Goal: Find specific page/section: Find specific page/section

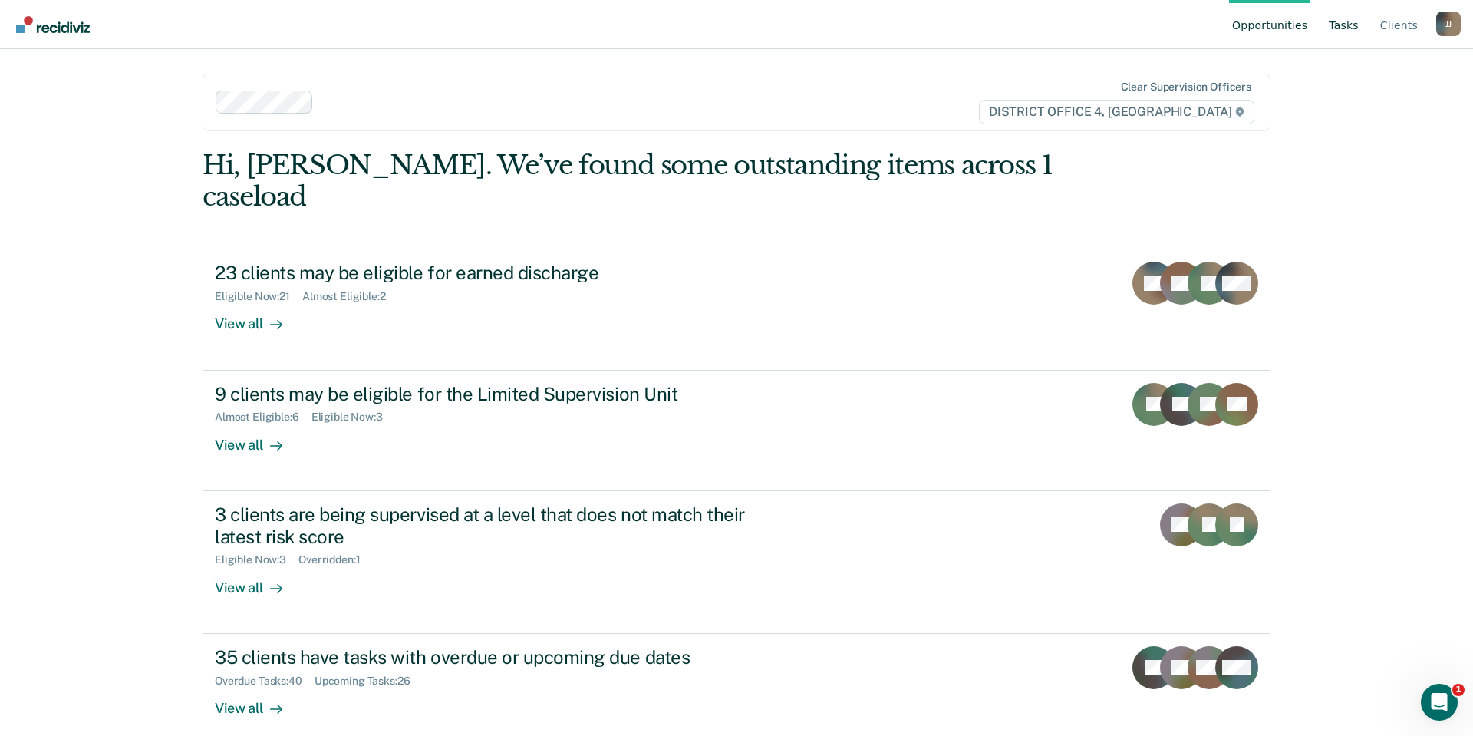
click at [1341, 26] on link "Tasks" at bounding box center [1344, 24] width 36 height 49
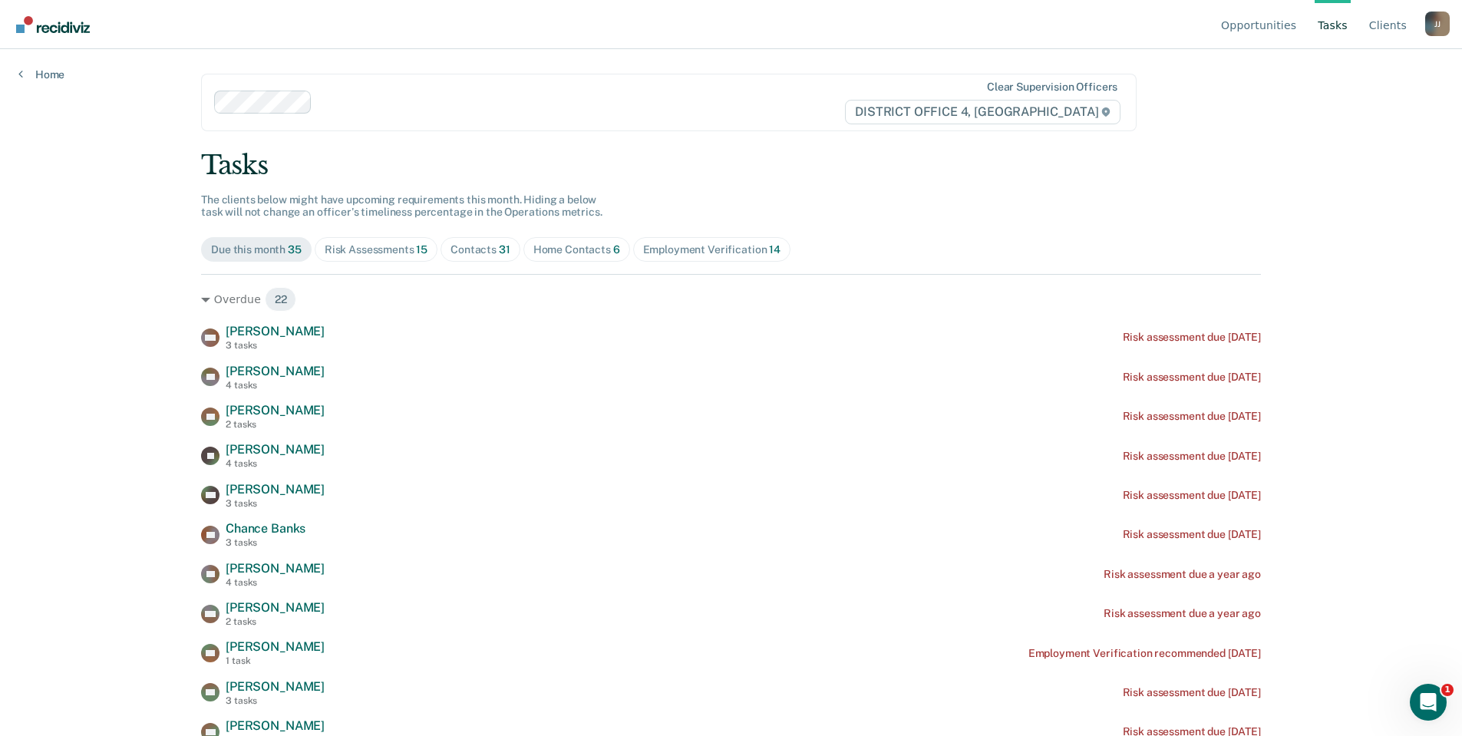
click at [374, 248] on div "Risk Assessments 15" at bounding box center [376, 249] width 103 height 13
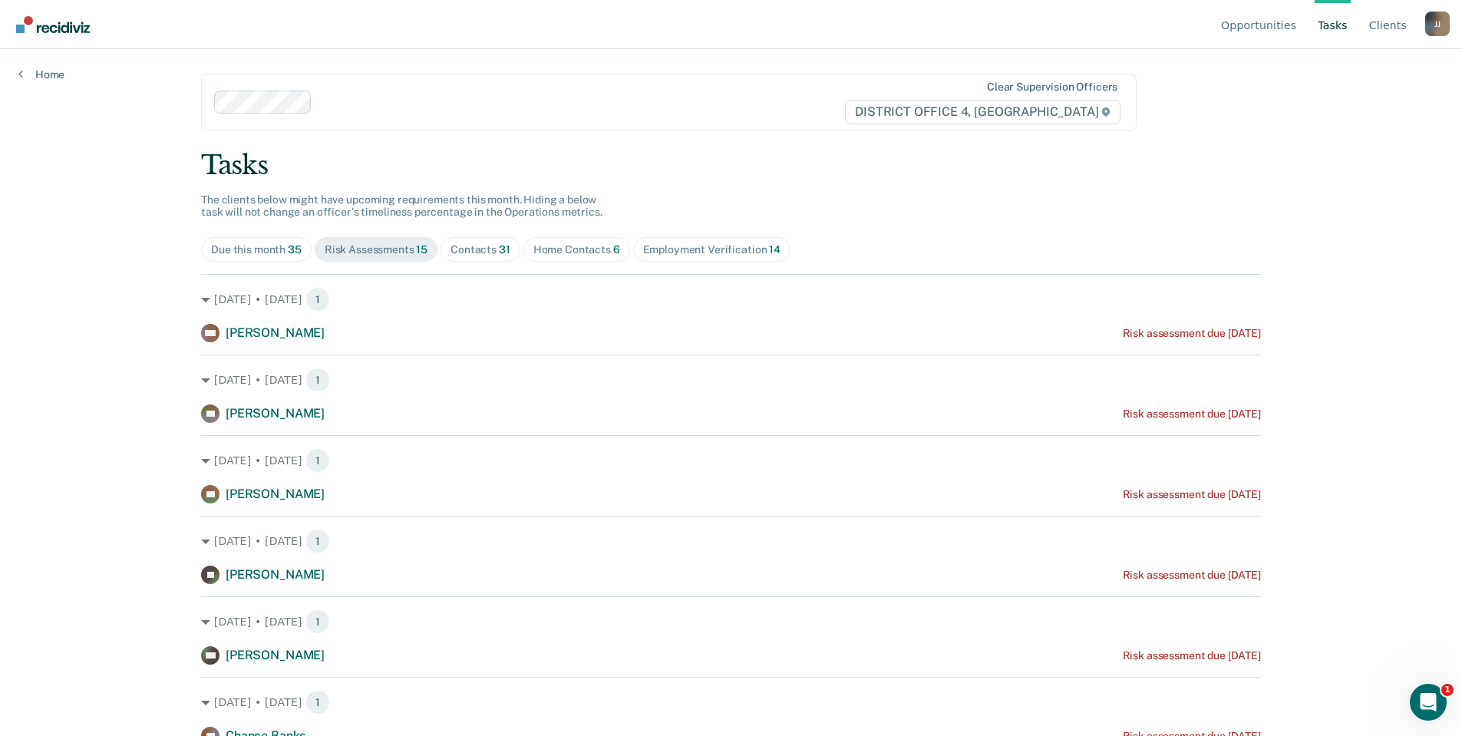
click at [486, 248] on div "Contacts 31" at bounding box center [480, 249] width 60 height 13
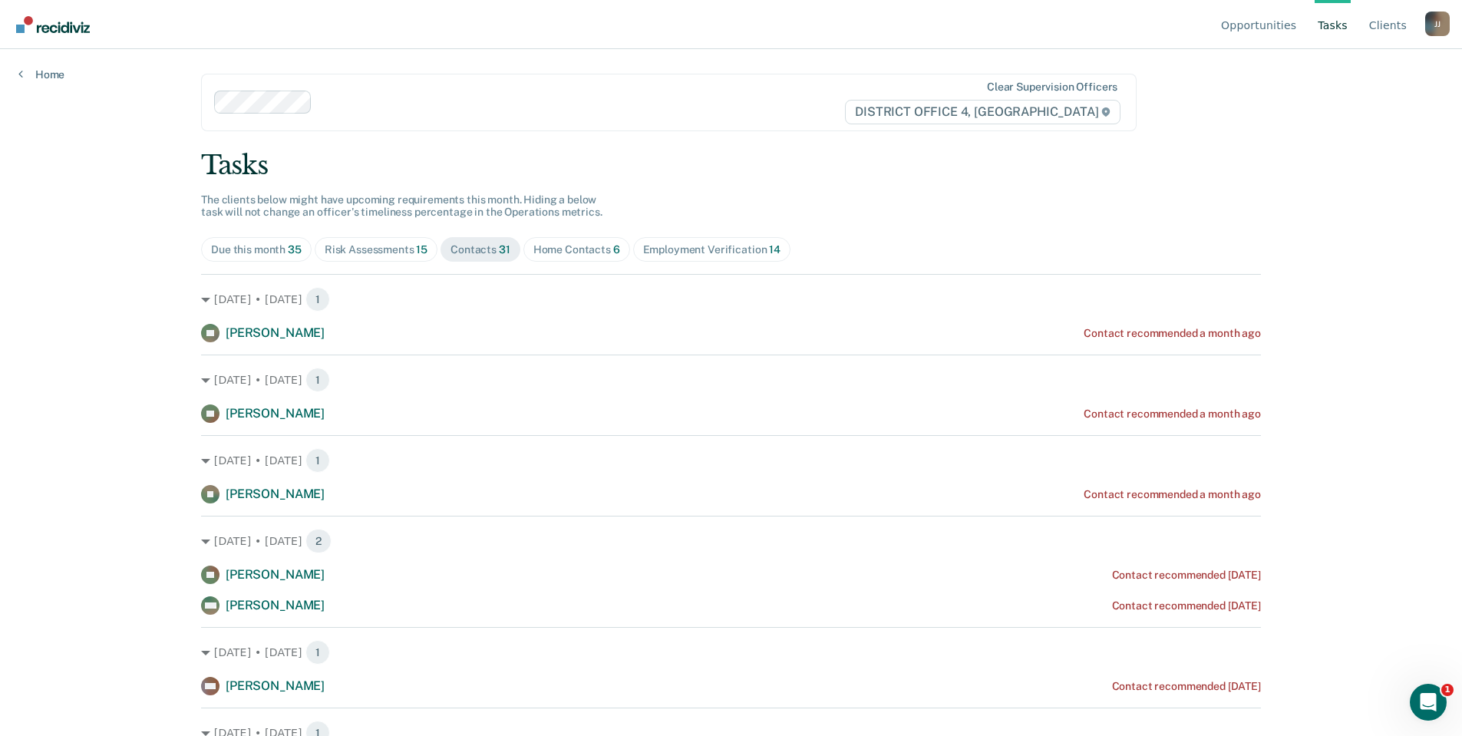
click at [560, 246] on div "Home Contacts 6" at bounding box center [576, 249] width 87 height 13
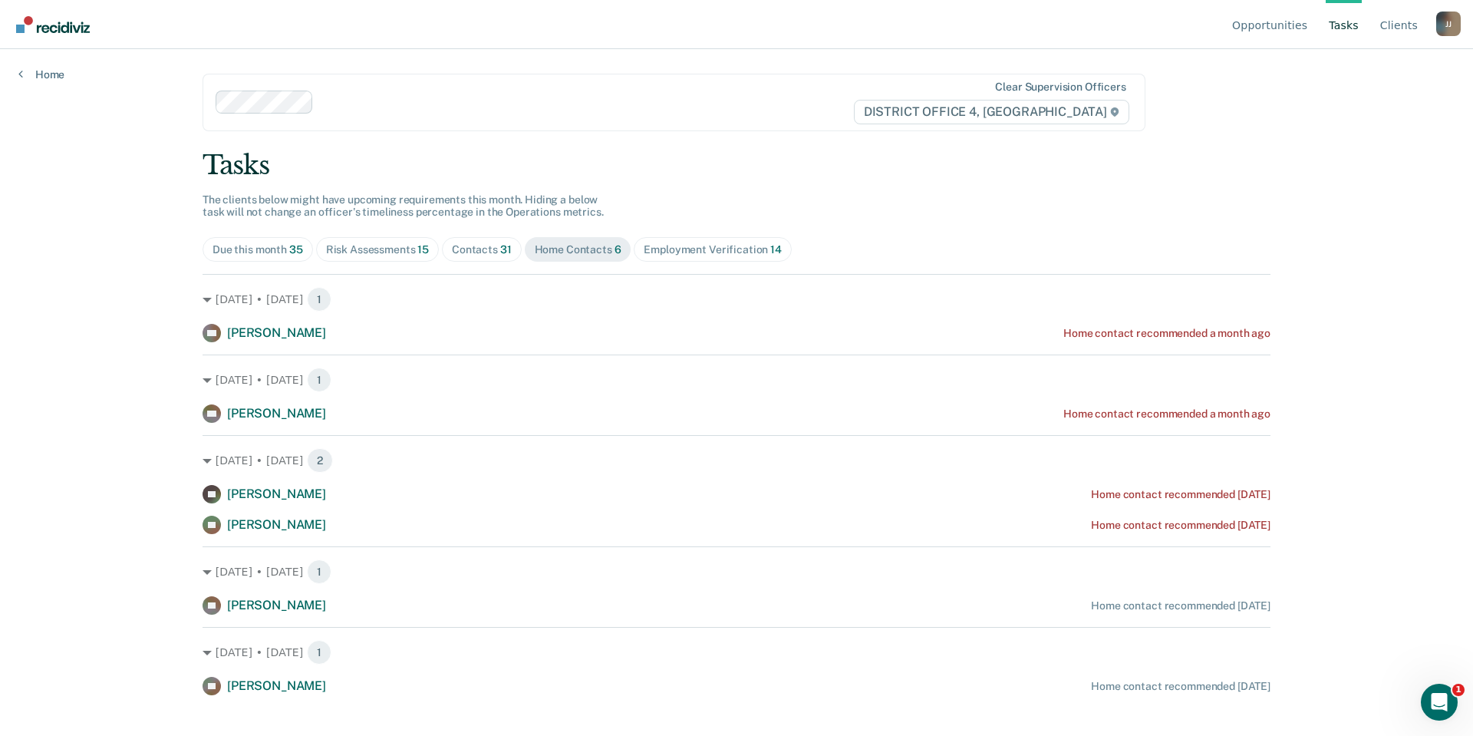
click at [697, 245] on div "Employment Verification 14" at bounding box center [712, 249] width 137 height 13
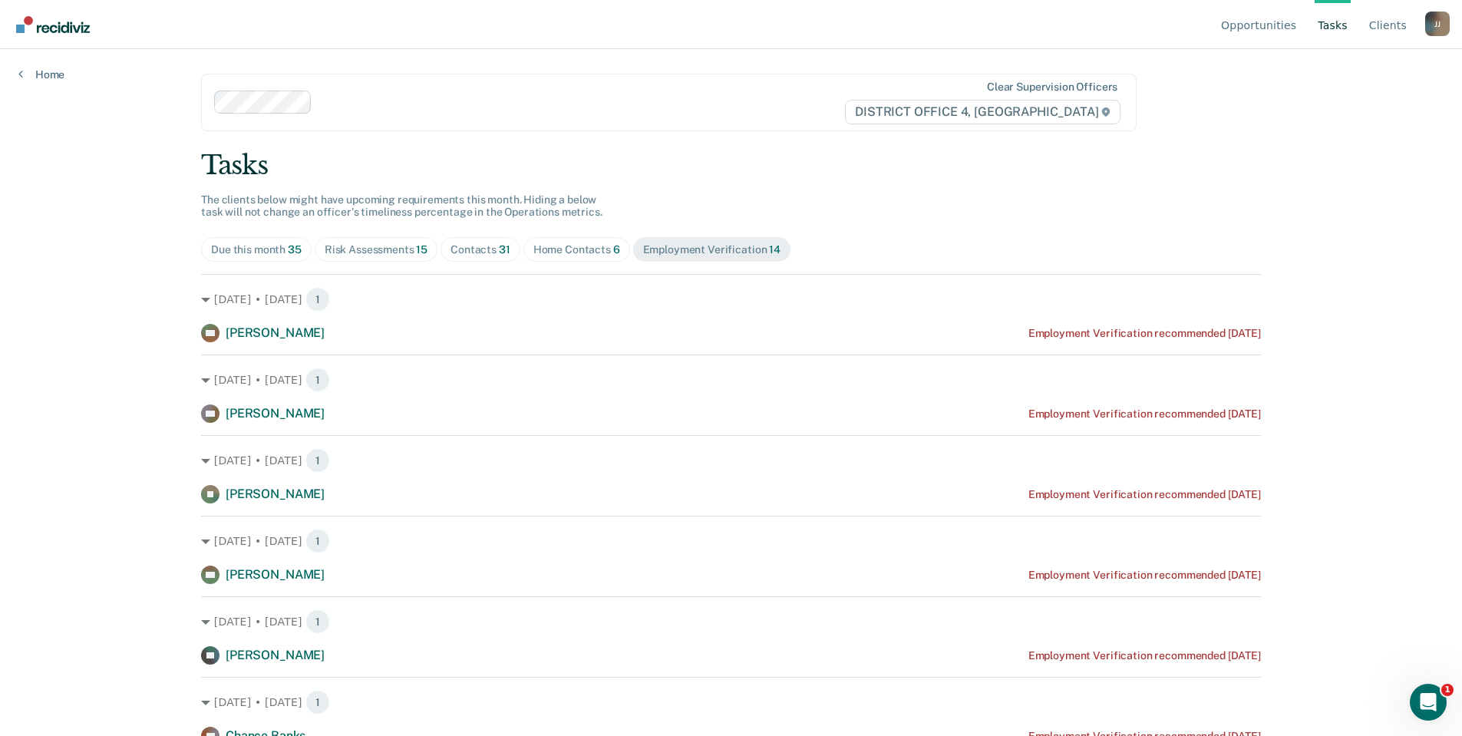
click at [480, 252] on div "Contacts 31" at bounding box center [480, 249] width 60 height 13
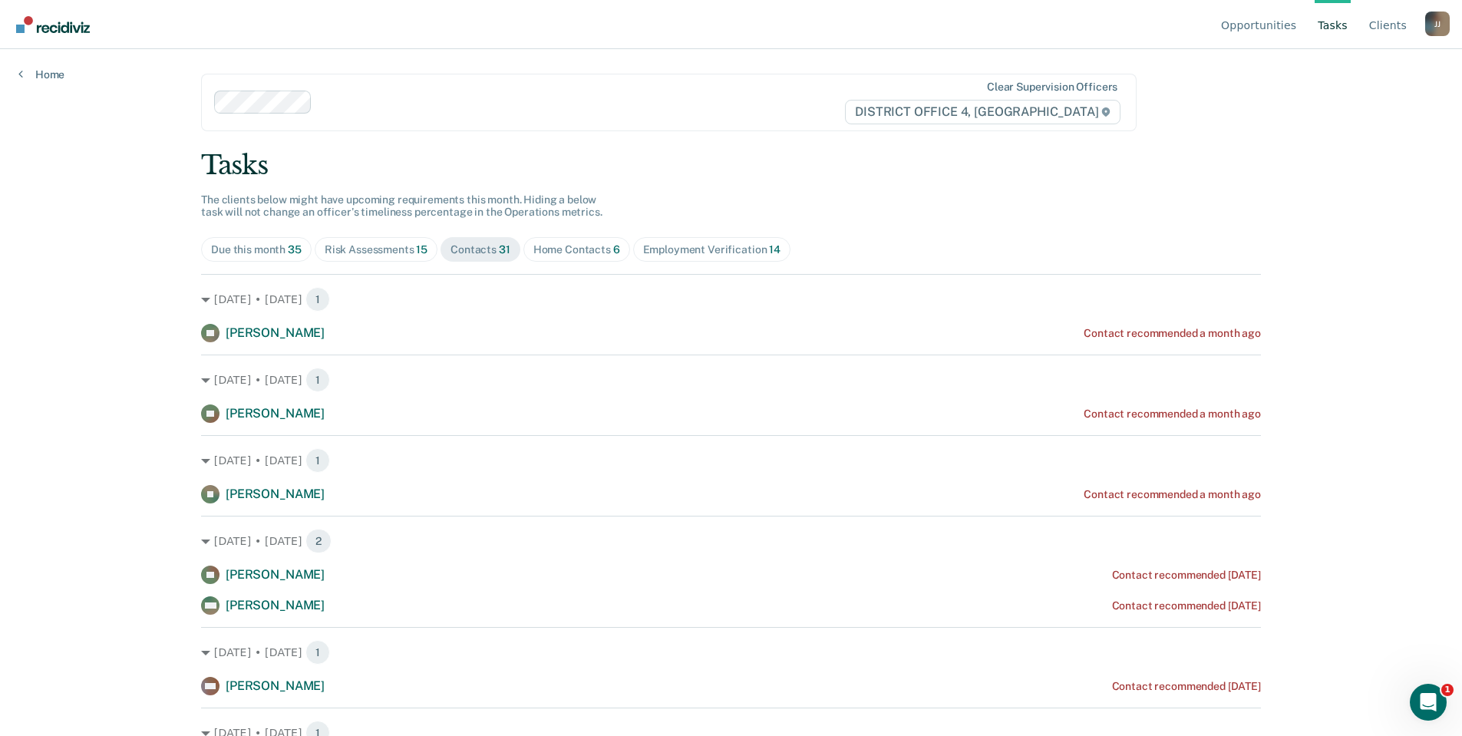
click at [376, 254] on div "Risk Assessments 15" at bounding box center [376, 249] width 103 height 13
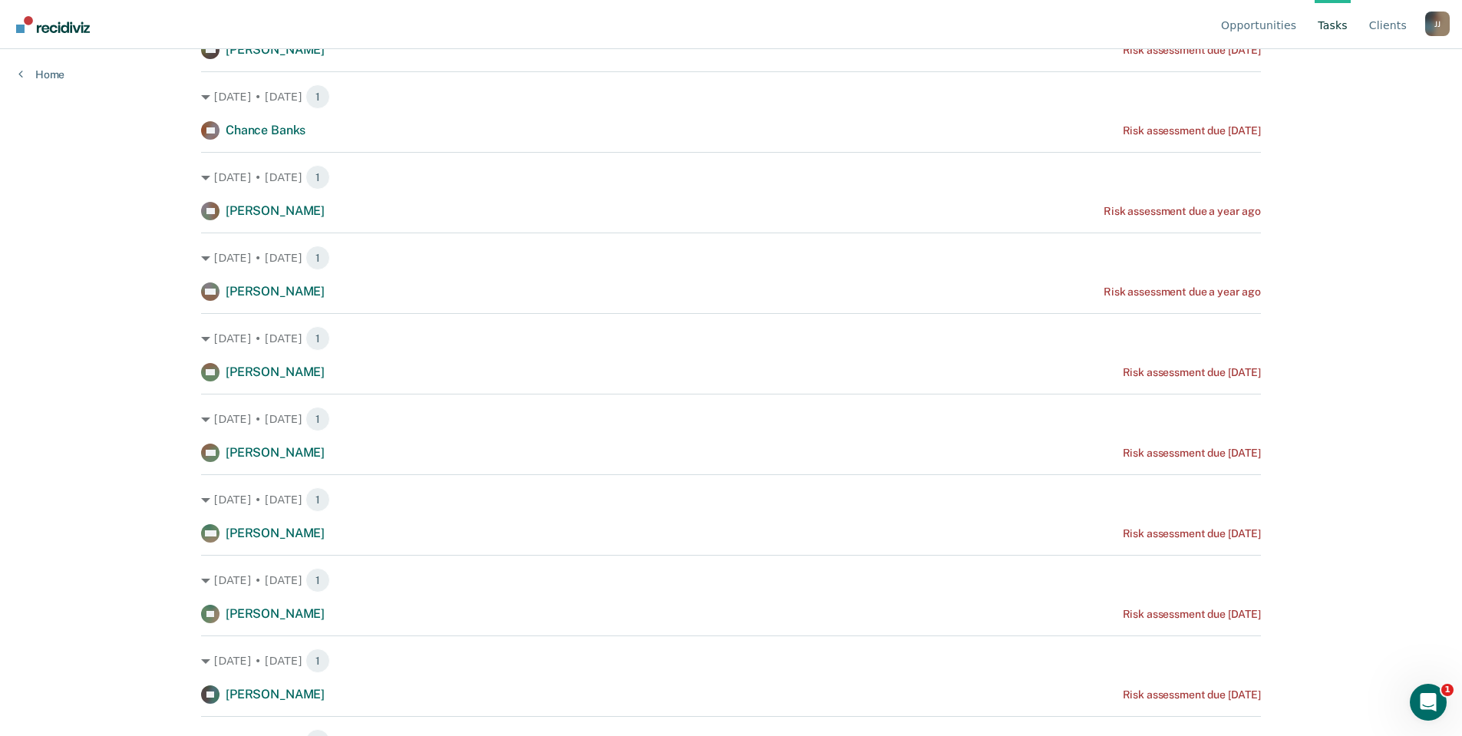
scroll to position [734, 0]
